Goal: Transaction & Acquisition: Purchase product/service

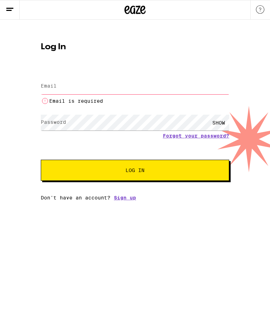
type input "[EMAIL_ADDRESS][DOMAIN_NAME]"
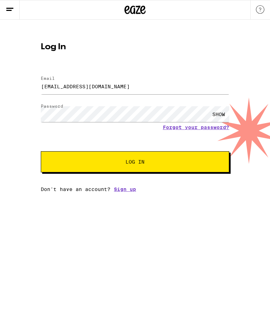
click at [183, 163] on span "Log In" at bounding box center [135, 162] width 132 height 5
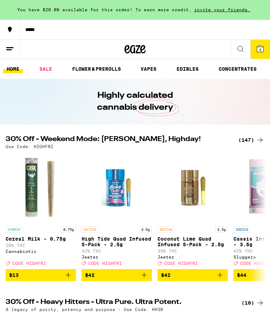
click at [45, 65] on link "SALE" at bounding box center [46, 69] width 20 height 8
click at [250, 139] on div "(147)" at bounding box center [252, 140] width 26 height 8
click at [258, 138] on icon at bounding box center [260, 140] width 8 height 8
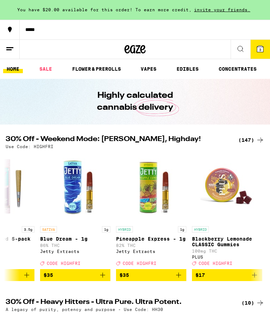
click at [250, 141] on div "(147)" at bounding box center [252, 140] width 26 height 8
click at [139, 138] on h2 "30% Off - Weekend Mode: [PERSON_NAME], Highday!" at bounding box center [118, 140] width 225 height 8
click at [255, 307] on div "(10)" at bounding box center [253, 303] width 23 height 8
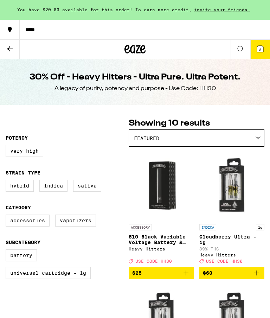
click at [7, 51] on icon at bounding box center [10, 49] width 8 height 8
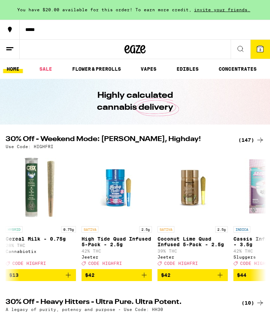
click at [256, 139] on div "(147)" at bounding box center [252, 140] width 26 height 8
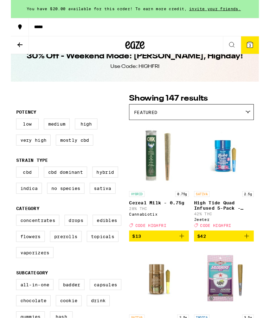
scroll to position [17, 0]
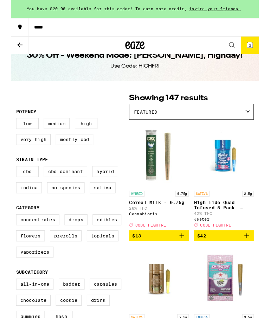
click at [105, 192] on label "Hybrid" at bounding box center [103, 187] width 28 height 12
click at [7, 182] on input "Hybrid" at bounding box center [7, 182] width 0 height 0
checkbox input "true"
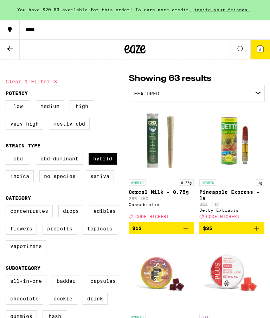
click at [102, 182] on label "Sativa" at bounding box center [100, 176] width 28 height 12
click at [7, 154] on input "Sativa" at bounding box center [7, 154] width 0 height 0
checkbox input "true"
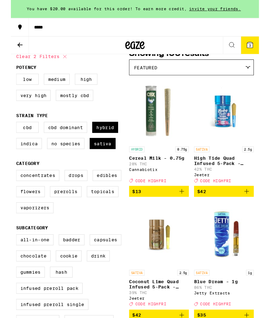
scroll to position [78, 0]
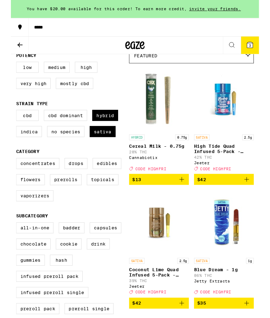
click at [28, 202] on label "Flowers" at bounding box center [21, 196] width 31 height 12
click at [7, 174] on input "Flowers" at bounding box center [7, 173] width 0 height 0
checkbox input "true"
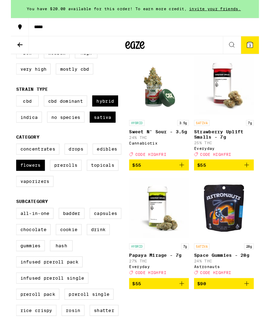
scroll to position [94, 0]
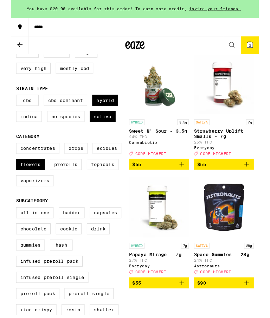
click at [238, 241] on img "Open page for Space Gummies - 28g from Astronauts" at bounding box center [232, 226] width 65 height 70
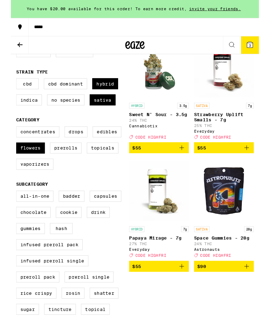
scroll to position [112, 0]
click at [158, 296] on button "$55" at bounding box center [161, 290] width 65 height 12
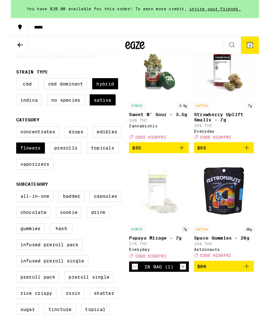
click at [268, 51] on button "4" at bounding box center [261, 49] width 20 height 19
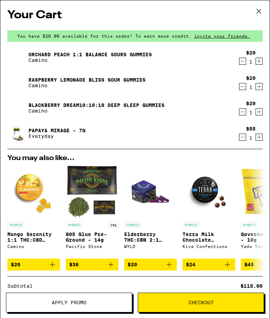
click at [242, 61] on icon "Decrement" at bounding box center [243, 61] width 6 height 8
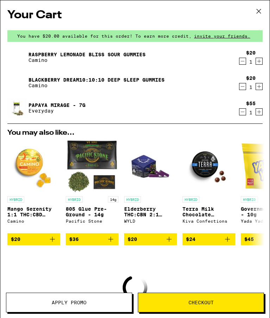
click at [244, 62] on icon "Decrement" at bounding box center [243, 61] width 6 height 8
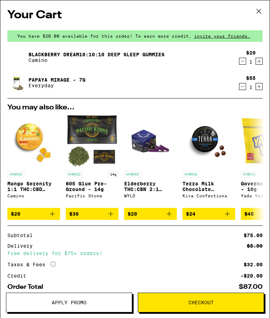
scroll to position [0, 0]
click at [242, 61] on icon "Decrement" at bounding box center [243, 61] width 6 height 8
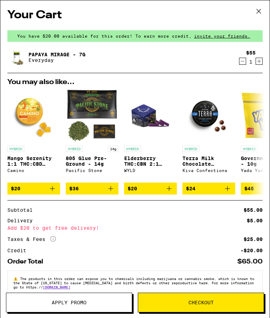
click at [113, 193] on icon "Add to bag" at bounding box center [111, 189] width 8 height 8
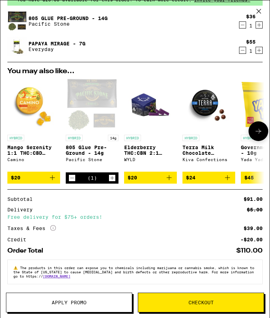
scroll to position [45, 0]
click at [89, 304] on span "Apply Promo" at bounding box center [69, 302] width 126 height 5
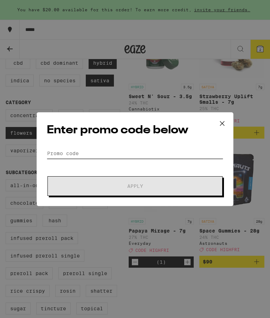
click at [60, 148] on input "Promo Code" at bounding box center [135, 153] width 177 height 11
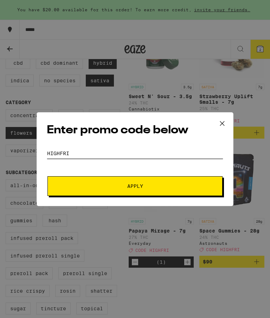
type input "HIGHFRI"
click at [175, 182] on button "Apply" at bounding box center [135, 186] width 175 height 20
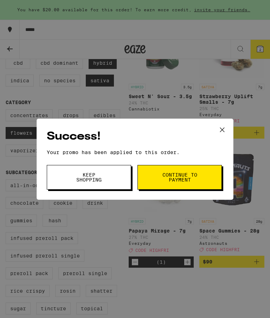
click at [221, 131] on icon at bounding box center [222, 130] width 11 height 11
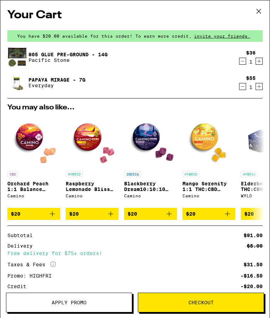
click at [244, 87] on icon "Decrement" at bounding box center [243, 86] width 6 height 8
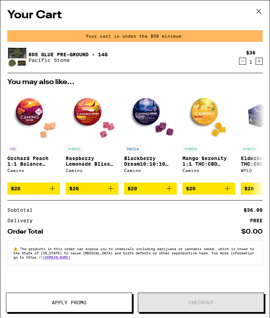
click at [261, 60] on icon "Increment" at bounding box center [259, 61] width 6 height 8
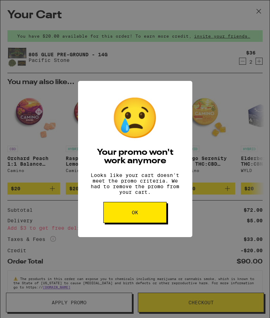
click at [151, 217] on button "OK" at bounding box center [135, 212] width 63 height 21
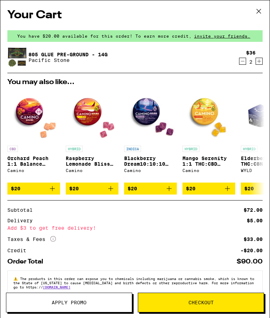
click at [244, 62] on icon "Decrement" at bounding box center [243, 61] width 6 height 8
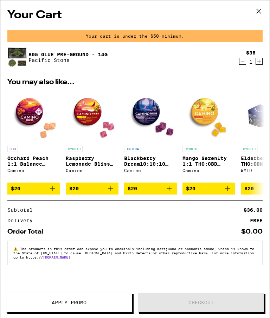
click at [115, 191] on button "$20" at bounding box center [92, 189] width 53 height 12
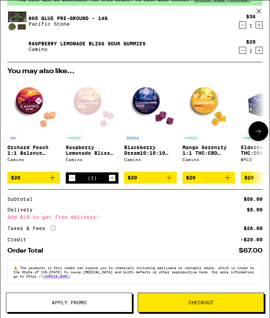
scroll to position [45, 0]
click at [114, 174] on icon "Increment" at bounding box center [112, 178] width 6 height 8
click at [88, 299] on button "Apply Promo" at bounding box center [69, 303] width 126 height 20
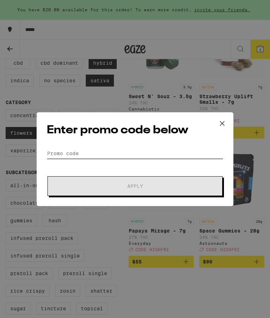
click at [63, 148] on input "Promo Code" at bounding box center [135, 153] width 177 height 11
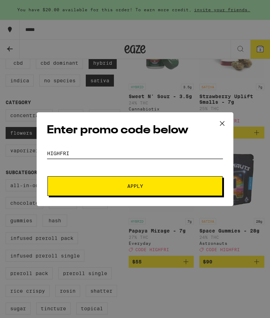
type input "Highfri"
click at [175, 185] on span "Apply" at bounding box center [135, 186] width 127 height 5
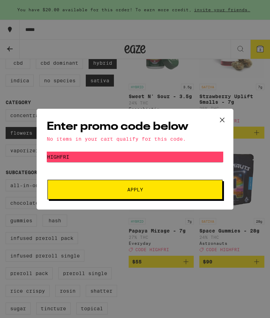
click at [223, 116] on icon at bounding box center [222, 120] width 11 height 11
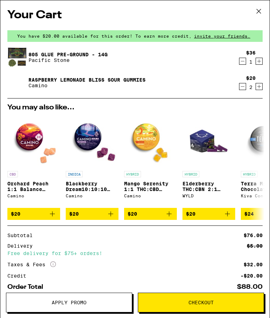
click at [245, 89] on icon "Decrement" at bounding box center [243, 86] width 6 height 8
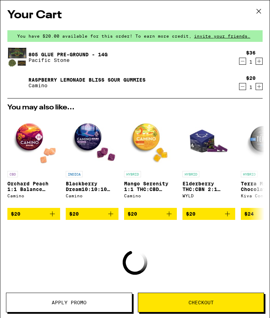
click at [245, 86] on icon "Decrement" at bounding box center [243, 86] width 6 height 8
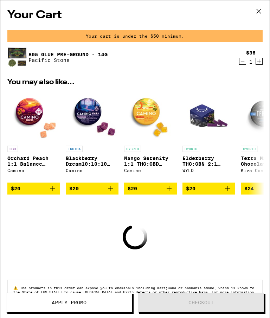
click at [261, 11] on icon at bounding box center [259, 11] width 11 height 11
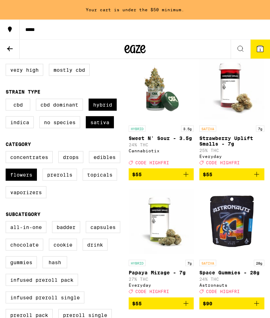
scroll to position [99, 0]
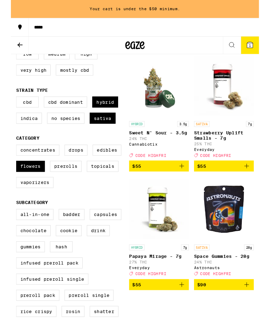
click at [105, 131] on label "Sativa" at bounding box center [100, 129] width 28 height 12
click at [7, 107] on input "Sativa" at bounding box center [7, 106] width 0 height 0
checkbox input "false"
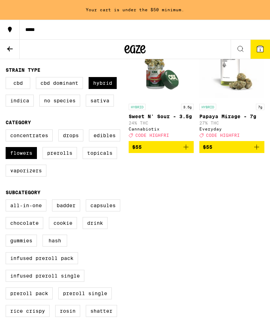
click at [110, 85] on label "Hybrid" at bounding box center [103, 83] width 28 height 12
click at [7, 79] on input "Hybrid" at bounding box center [7, 78] width 0 height 0
checkbox input "false"
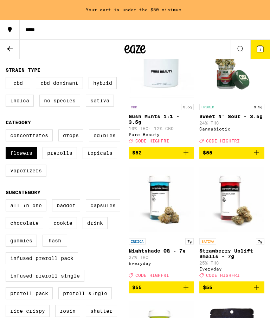
click at [24, 158] on label "Flowers" at bounding box center [21, 153] width 31 height 12
click at [7, 131] on input "Flowers" at bounding box center [7, 131] width 0 height 0
checkbox input "false"
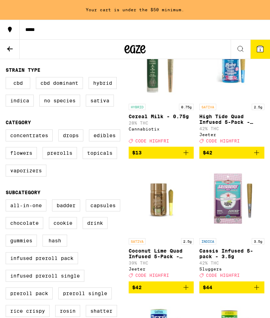
click at [108, 142] on label "Edibles" at bounding box center [104, 136] width 31 height 12
click at [7, 131] on input "Edibles" at bounding box center [7, 131] width 0 height 0
checkbox input "true"
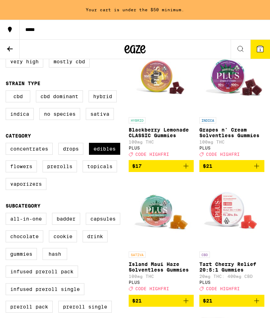
scroll to position [106, 0]
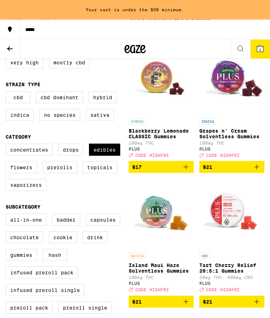
click at [189, 171] on icon "Add to bag" at bounding box center [186, 167] width 8 height 8
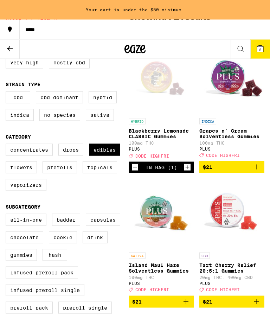
scroll to position [106, 0]
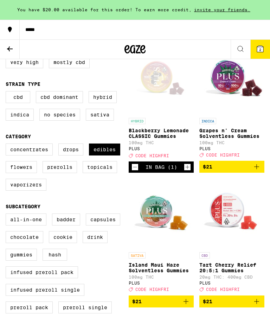
click at [189, 171] on icon "Increment" at bounding box center [188, 167] width 6 height 8
click at [266, 51] on button "3" at bounding box center [261, 49] width 20 height 19
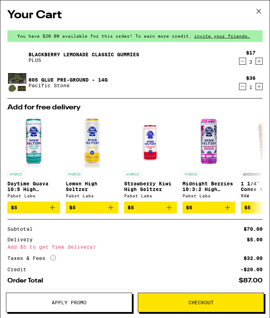
click at [86, 305] on span "Apply Promo" at bounding box center [69, 302] width 35 height 5
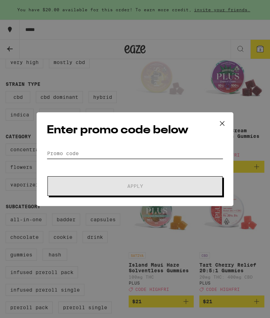
click at [58, 148] on input "Promo Code" at bounding box center [135, 153] width 177 height 11
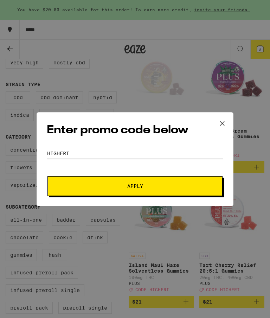
type input "Highfri"
click at [167, 182] on button "Apply" at bounding box center [135, 186] width 175 height 20
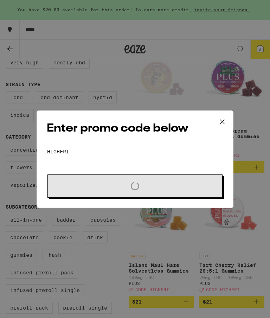
scroll to position [106, 0]
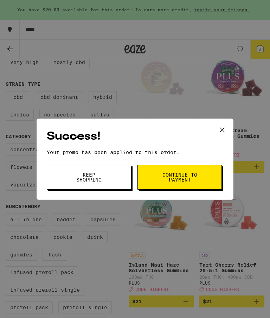
click at [222, 128] on icon at bounding box center [222, 130] width 11 height 11
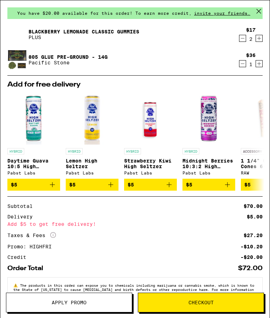
scroll to position [20, 0]
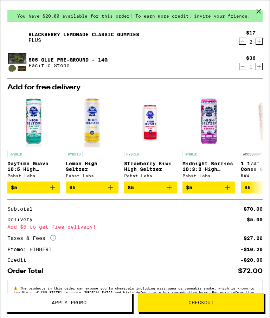
click at [52, 191] on icon "Add to bag" at bounding box center [52, 187] width 8 height 8
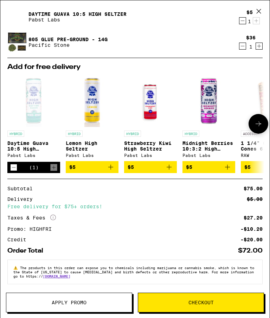
scroll to position [74, 0]
click at [13, 163] on icon "Decrement" at bounding box center [14, 167] width 6 height 8
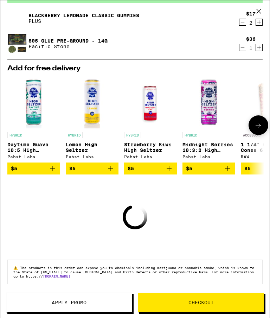
scroll to position [45, 0]
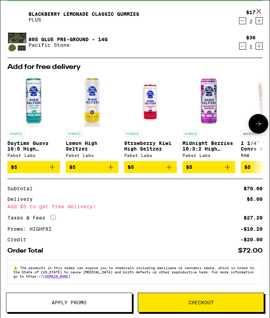
click at [169, 167] on icon "Add to bag" at bounding box center [169, 167] width 8 height 8
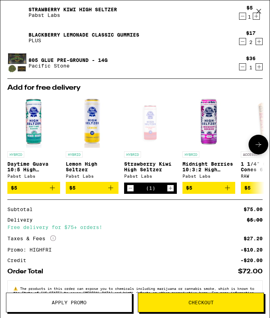
click at [239, 305] on span "Checkout" at bounding box center [201, 302] width 126 height 5
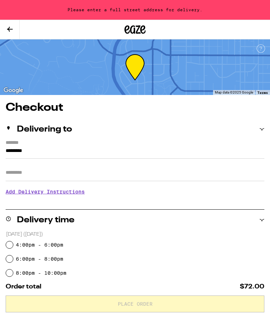
click at [22, 144] on label "*******" at bounding box center [135, 143] width 259 height 7
click at [22, 147] on input "*********" at bounding box center [135, 153] width 259 height 12
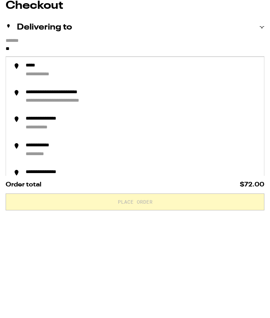
type input "*"
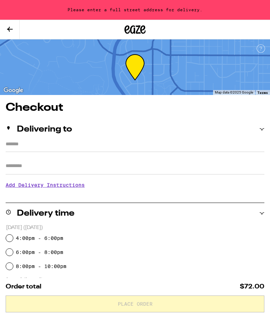
click at [15, 140] on input "*******" at bounding box center [135, 146] width 259 height 12
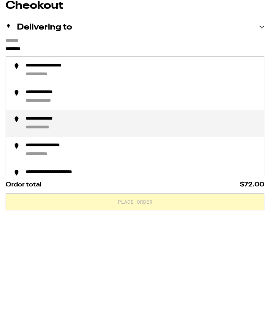
click at [58, 218] on div "**********" at bounding box center [142, 225] width 233 height 15
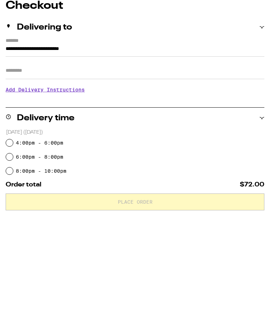
scroll to position [102, 0]
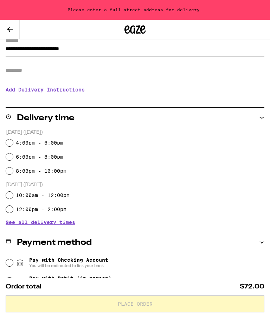
type input "**********"
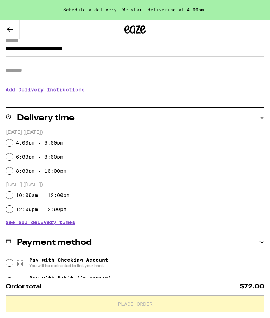
click at [10, 141] on input "4:00pm - 6:00pm" at bounding box center [9, 142] width 7 height 7
radio input "true"
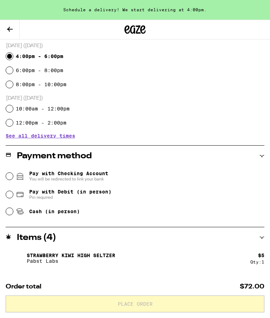
scroll to position [189, 0]
click at [9, 214] on input "Cash (in person)" at bounding box center [9, 211] width 7 height 7
radio input "true"
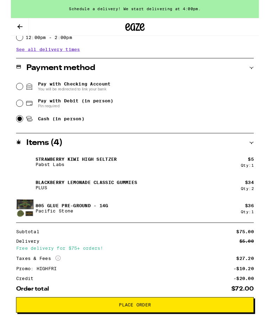
scroll to position [334, 0]
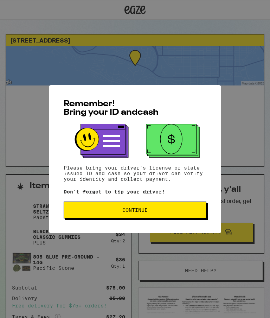
click at [168, 204] on button "Continue" at bounding box center [135, 210] width 143 height 17
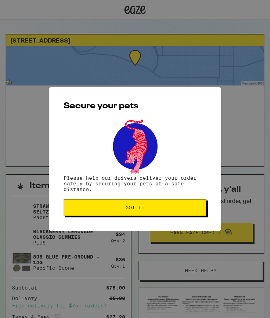
click at [170, 216] on button "Got it" at bounding box center [135, 207] width 143 height 17
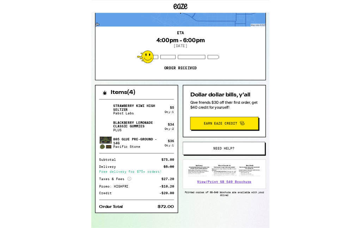
scroll to position [45, 0]
